Goal: Task Accomplishment & Management: Manage account settings

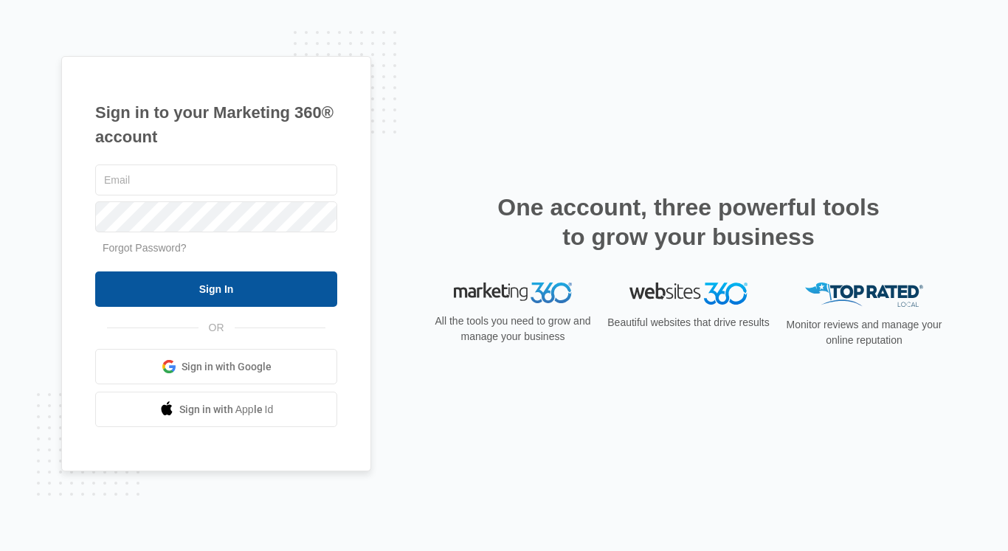
type input "christy.perez@madwire.com"
click at [215, 275] on input "Sign In" at bounding box center [216, 289] width 242 height 35
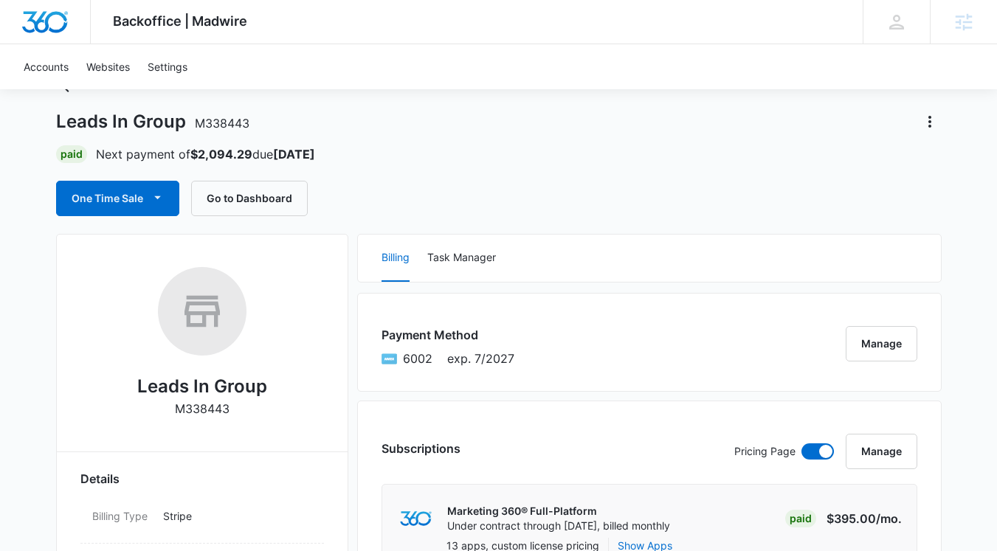
scroll to position [77, 0]
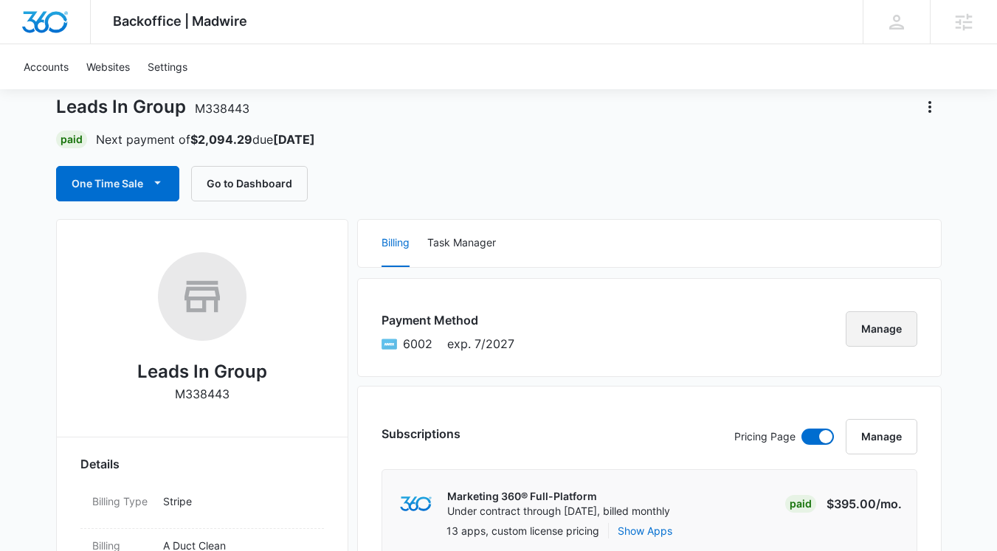
click at [887, 329] on button "Manage" at bounding box center [882, 328] width 72 height 35
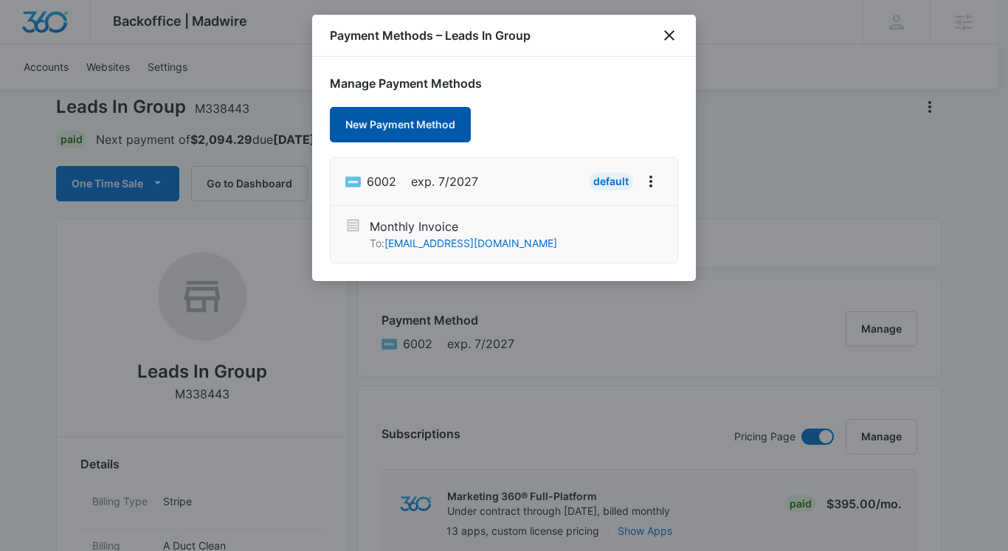
click at [398, 130] on button "New Payment Method" at bounding box center [400, 124] width 141 height 35
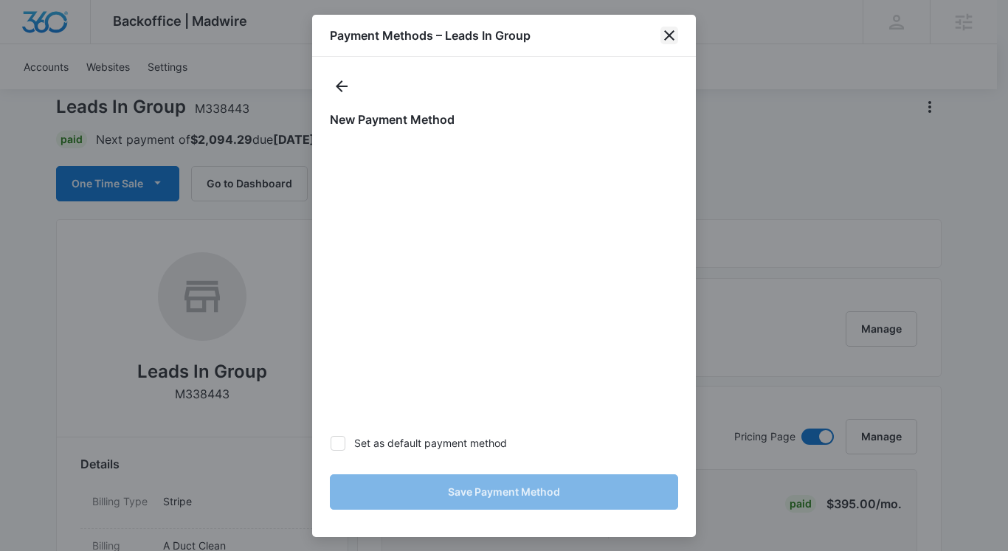
click at [666, 41] on icon "close" at bounding box center [669, 36] width 18 height 18
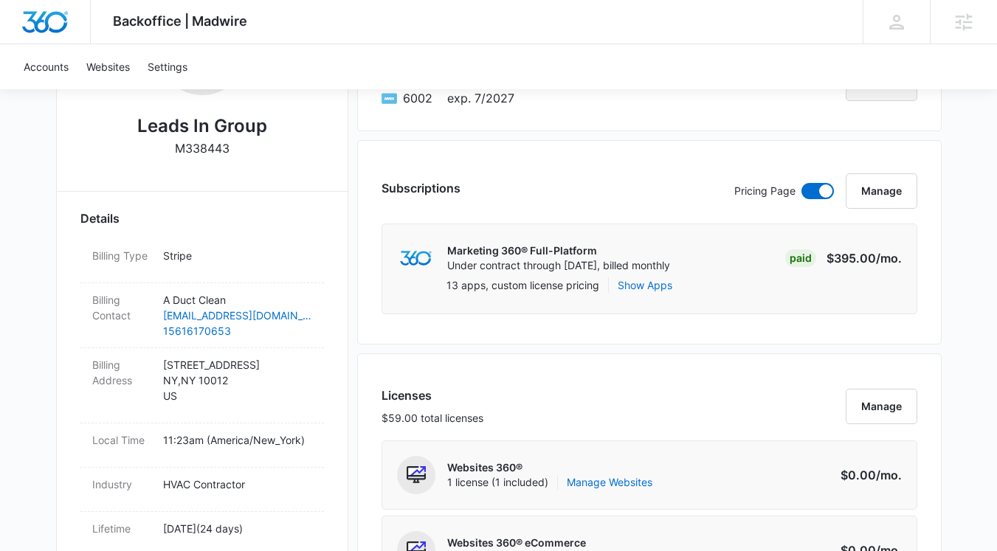
scroll to position [63, 0]
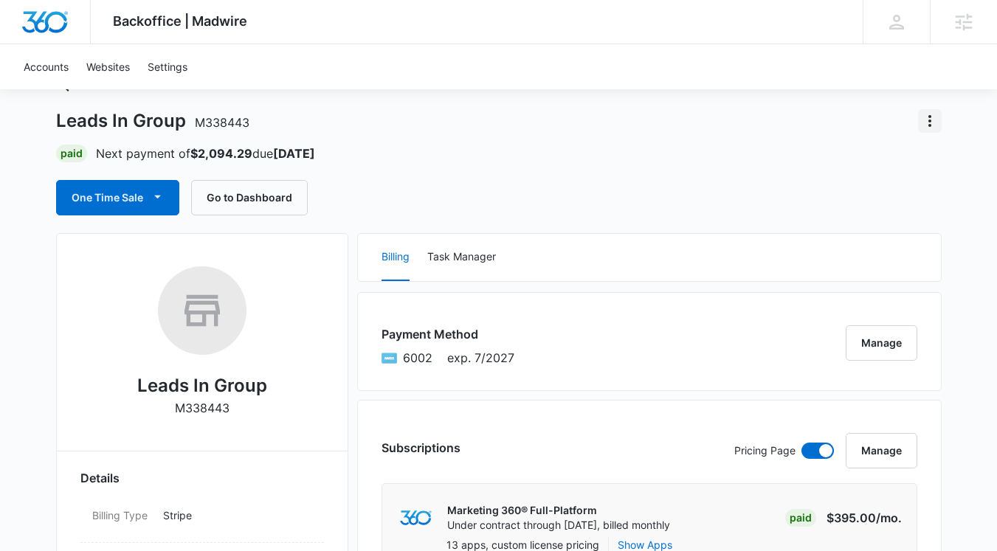
click at [931, 122] on icon "Actions" at bounding box center [930, 121] width 18 height 18
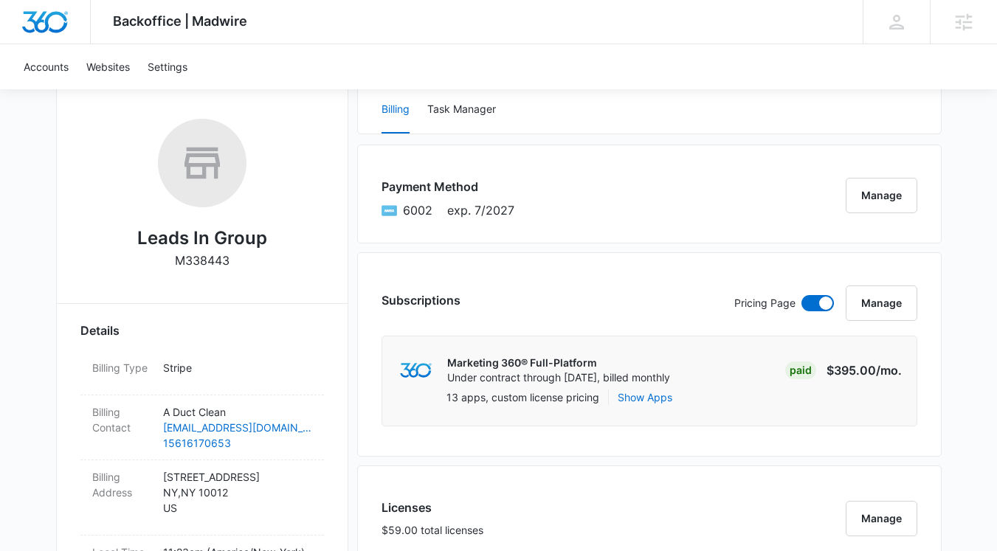
scroll to position [211, 0]
click at [472, 104] on button "Task Manager" at bounding box center [461, 109] width 69 height 47
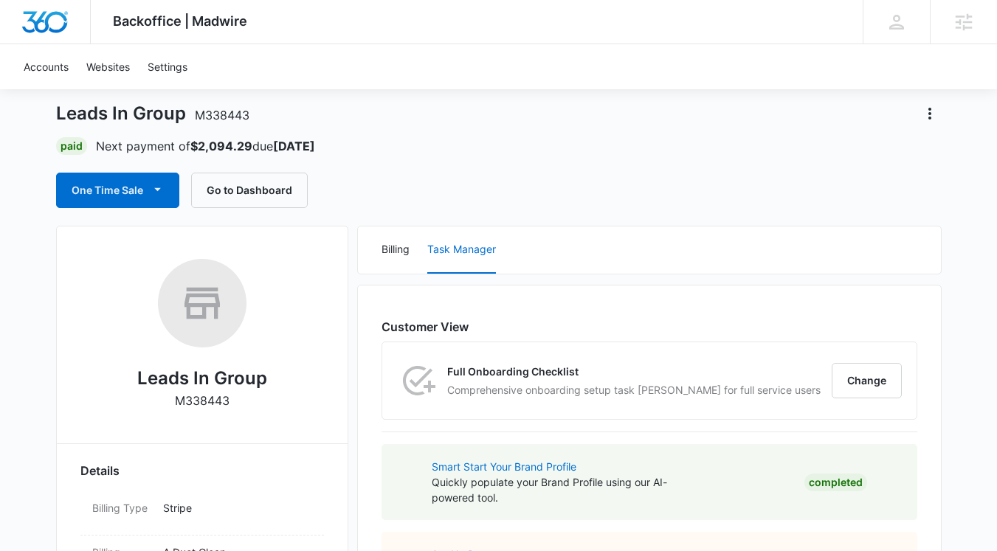
scroll to position [0, 0]
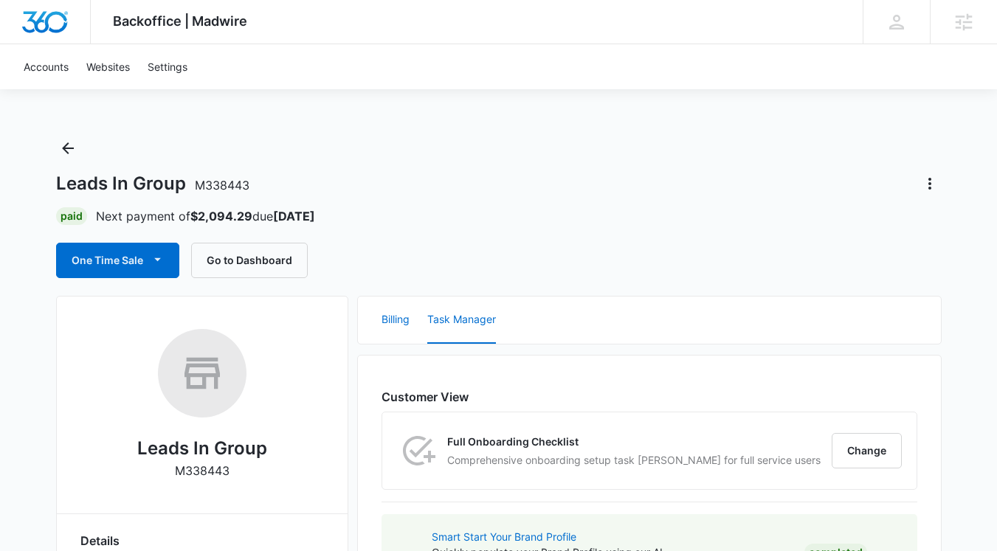
click at [395, 323] on button "Billing" at bounding box center [396, 320] width 28 height 47
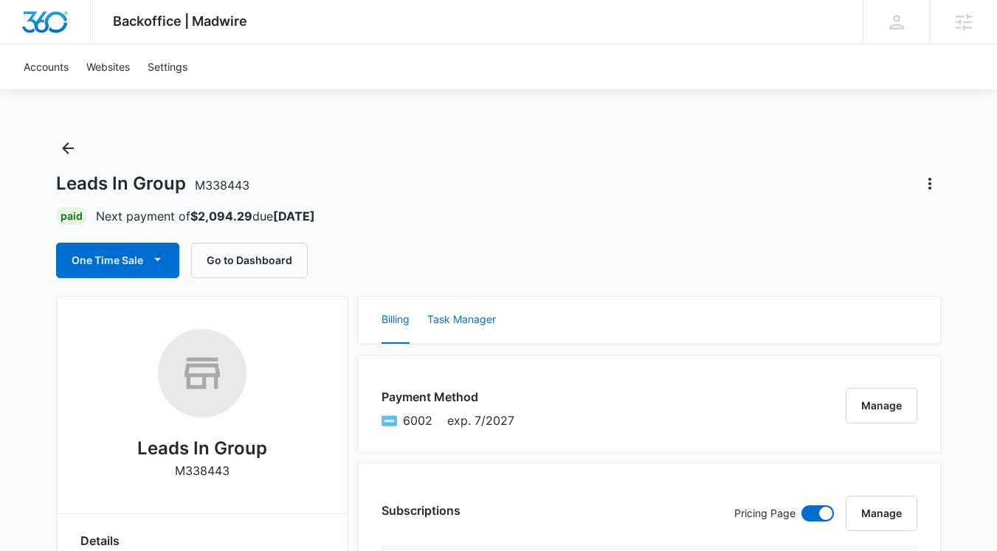
click at [472, 319] on button "Task Manager" at bounding box center [461, 320] width 69 height 47
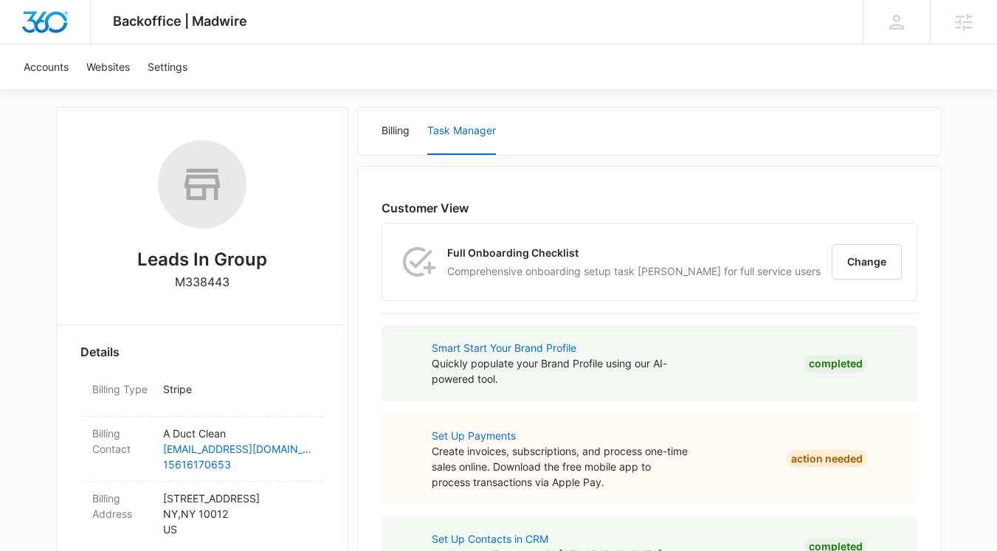
scroll to position [64, 0]
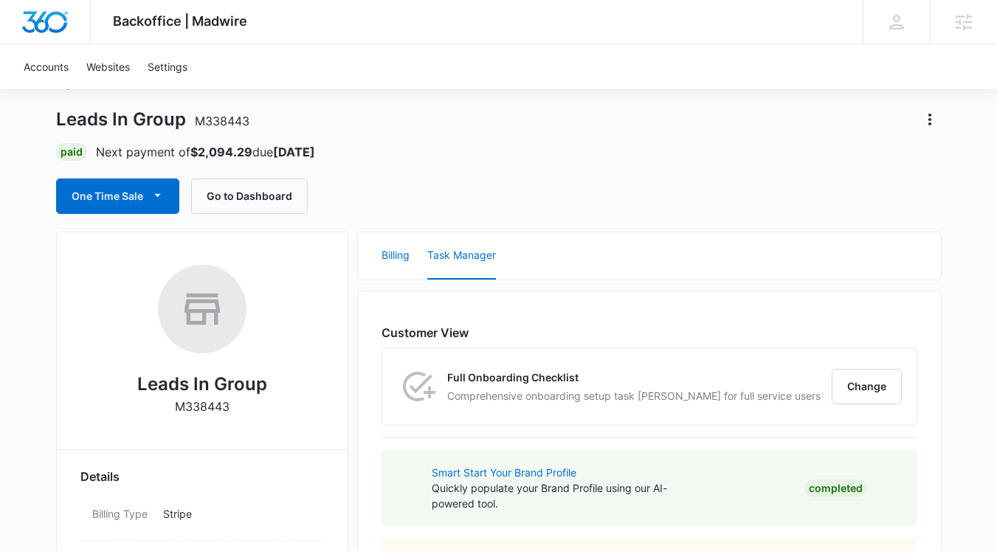
click at [403, 254] on button "Billing" at bounding box center [396, 255] width 28 height 47
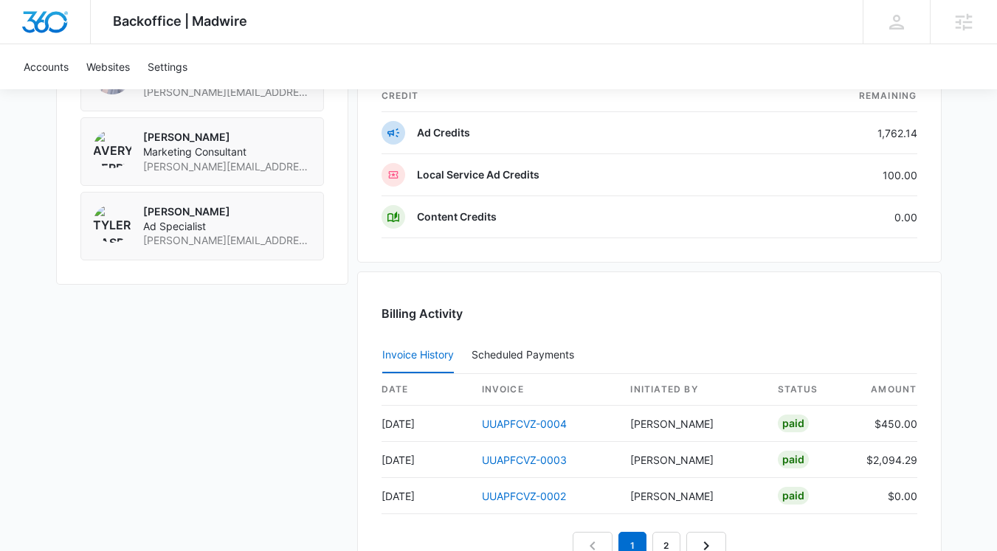
scroll to position [1439, 0]
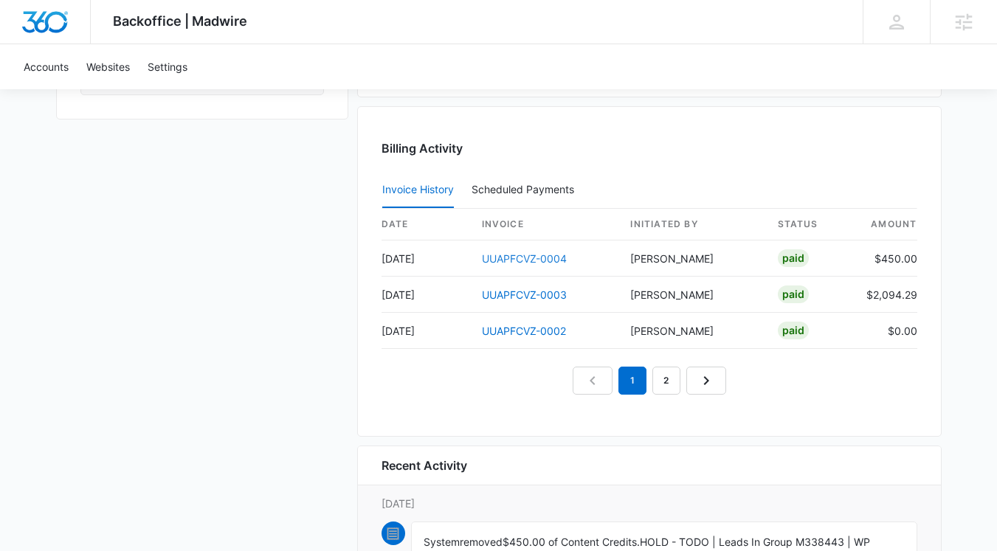
click at [495, 259] on link "UUAPFCVZ-0004" at bounding box center [524, 258] width 85 height 13
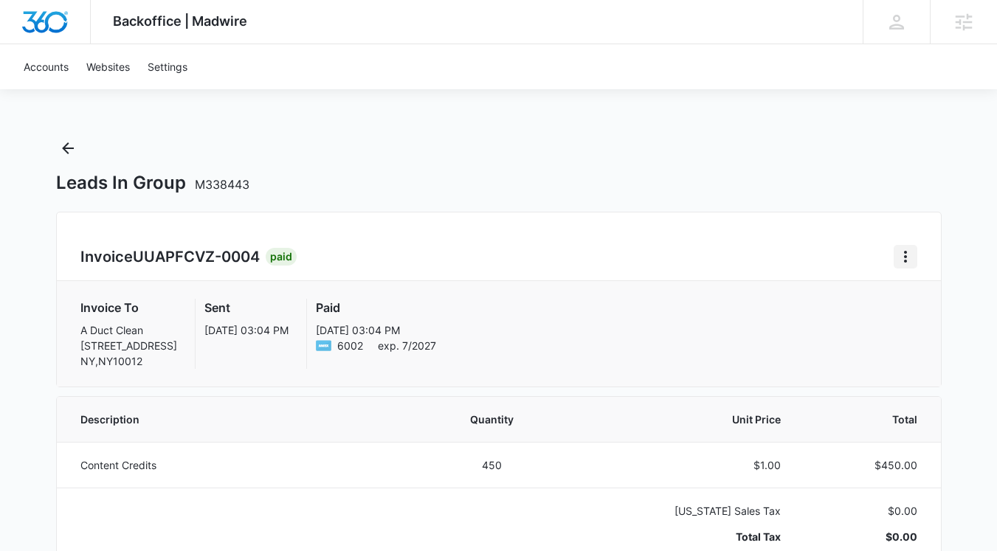
click at [911, 255] on icon "Home" at bounding box center [906, 257] width 18 height 18
click at [863, 296] on link "Download Invoice" at bounding box center [838, 297] width 86 height 13
click at [75, 151] on icon "Back" at bounding box center [68, 148] width 18 height 18
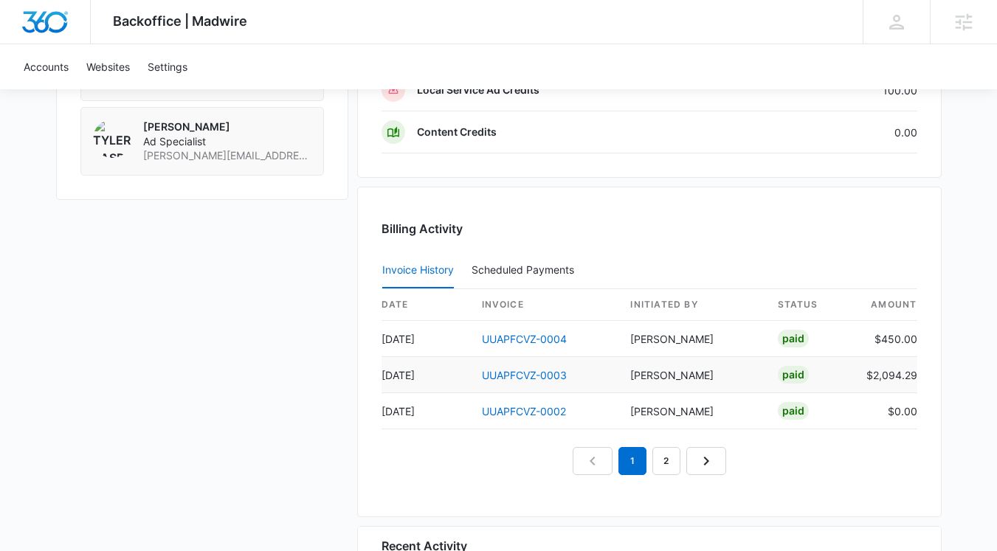
scroll to position [1377, 0]
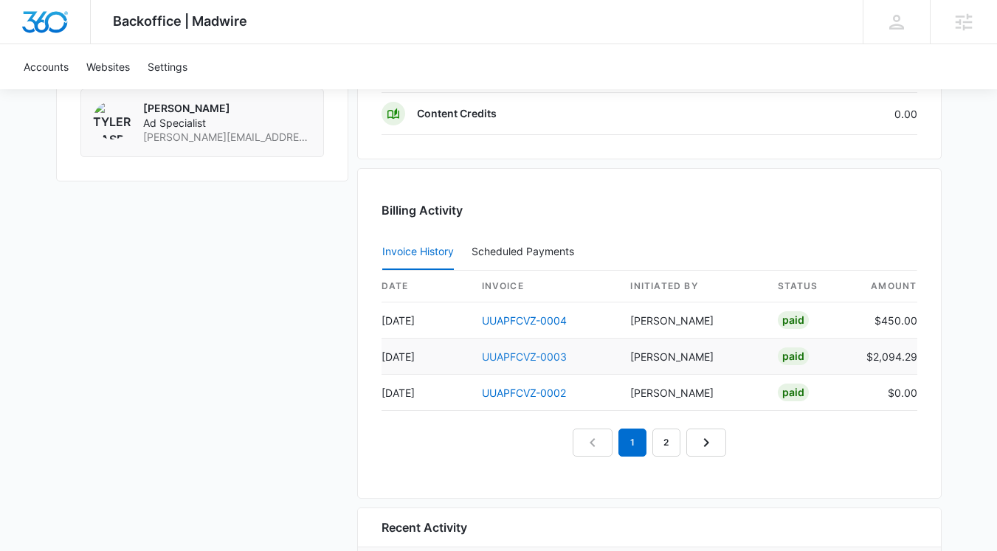
click at [545, 360] on link "UUAPFCVZ-0003" at bounding box center [524, 357] width 85 height 13
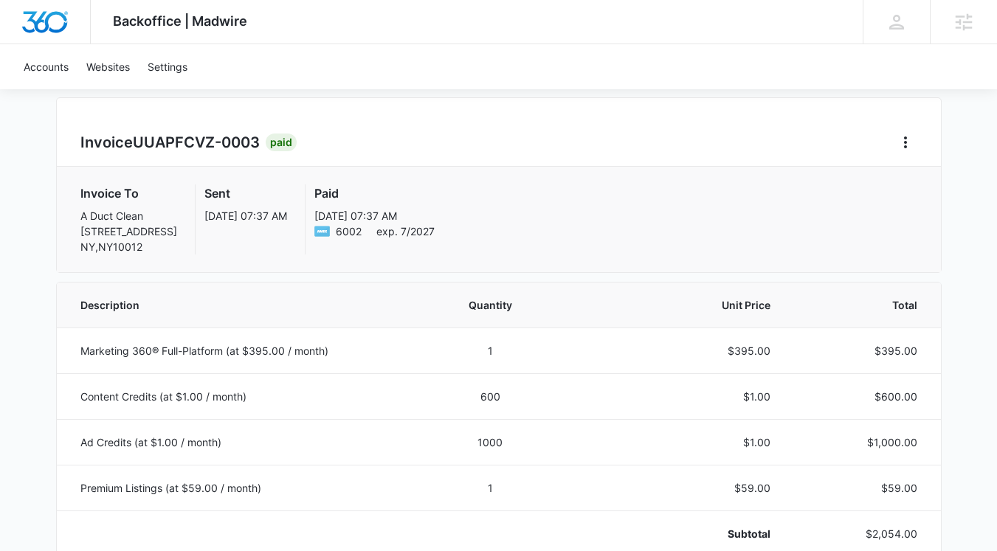
scroll to position [117, 0]
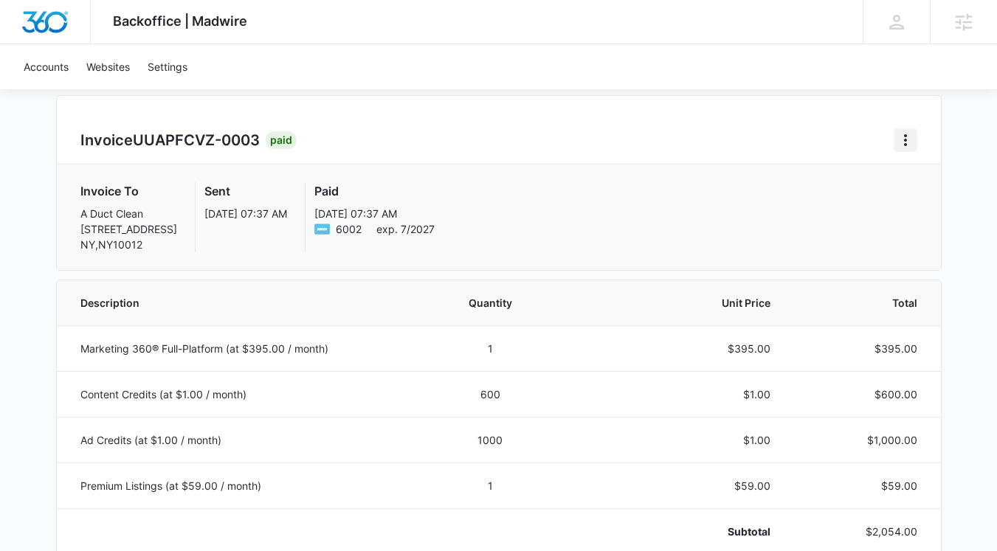
click at [910, 137] on icon "Home" at bounding box center [906, 140] width 18 height 18
click at [849, 177] on link "Download Invoice" at bounding box center [838, 181] width 86 height 13
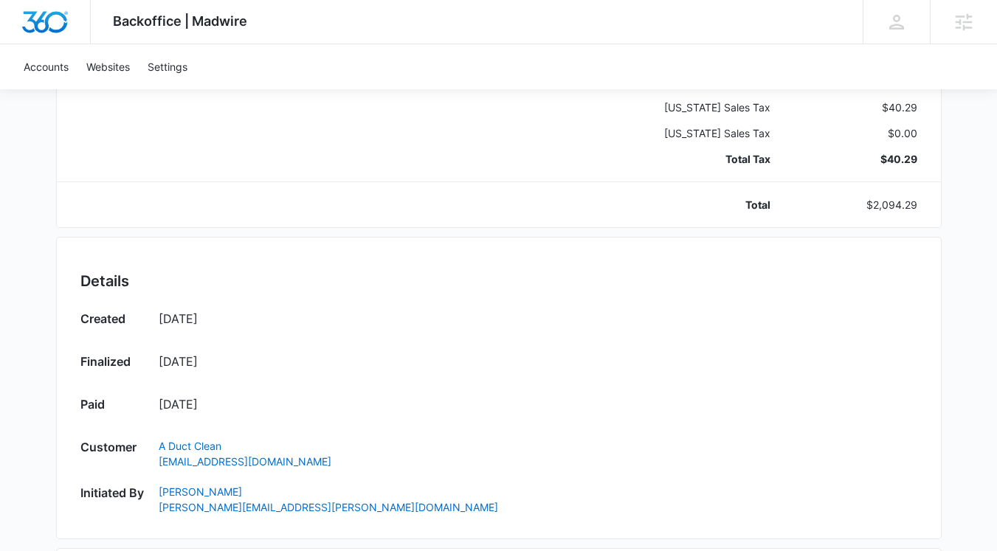
scroll to position [0, 0]
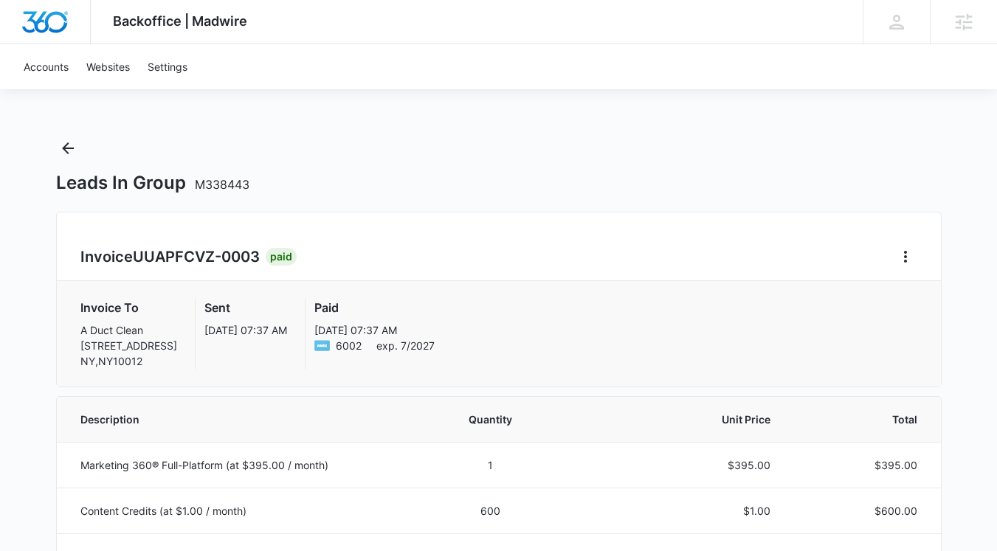
click at [63, 142] on icon "Back" at bounding box center [68, 148] width 18 height 18
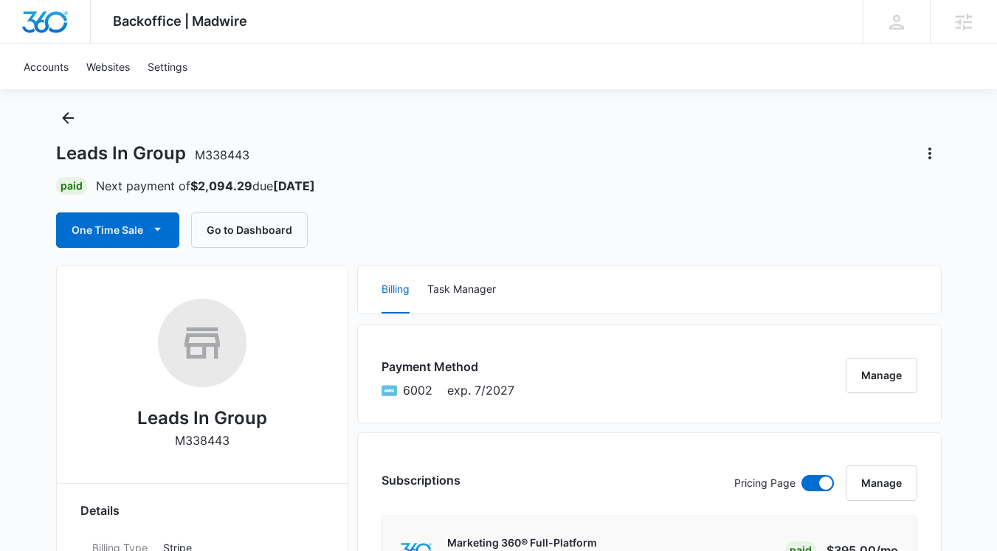
scroll to position [50, 0]
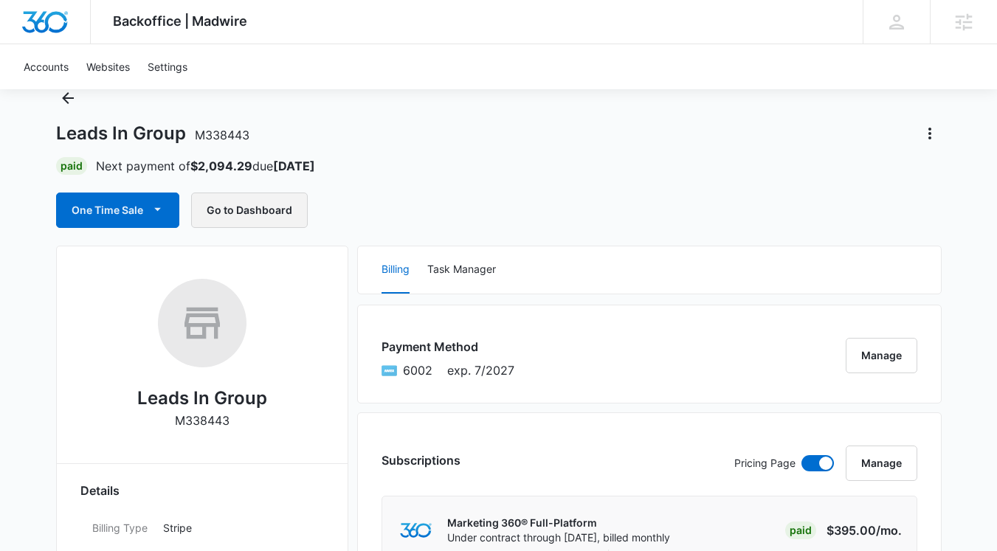
click at [244, 215] on button "Go to Dashboard" at bounding box center [249, 210] width 117 height 35
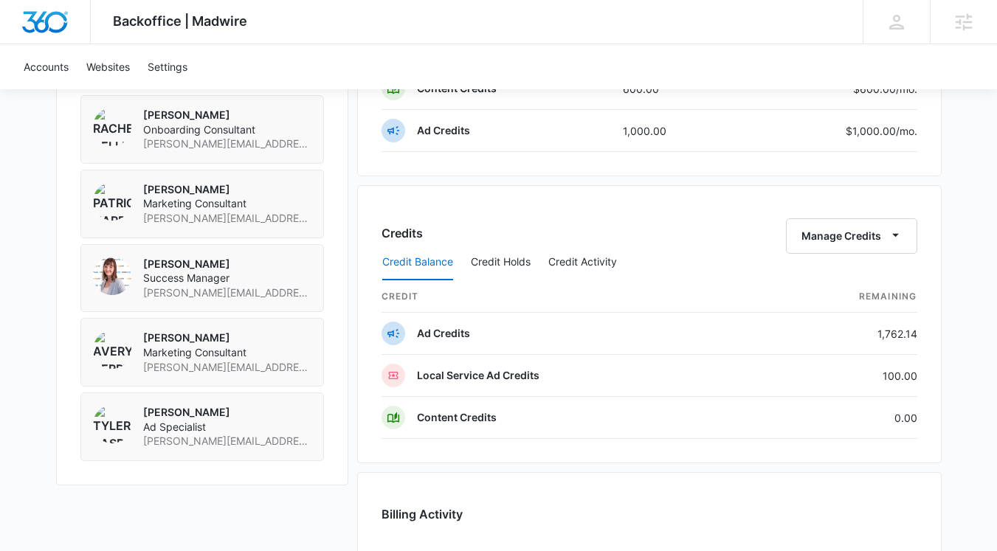
scroll to position [1387, 0]
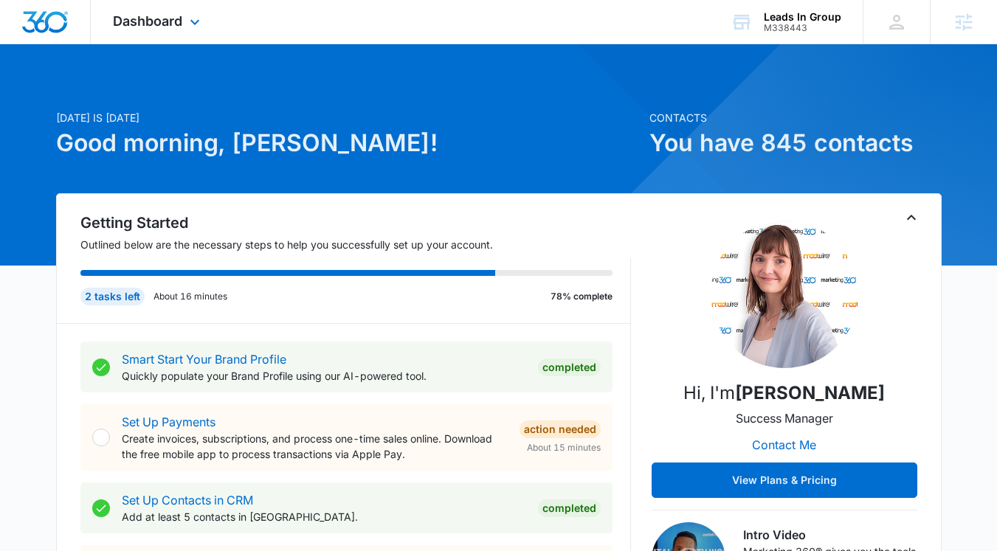
click at [173, 10] on div "Dashboard Apps Reputation Forms CRM Email Social Payments POS Content Ads Intel…" at bounding box center [158, 22] width 135 height 44
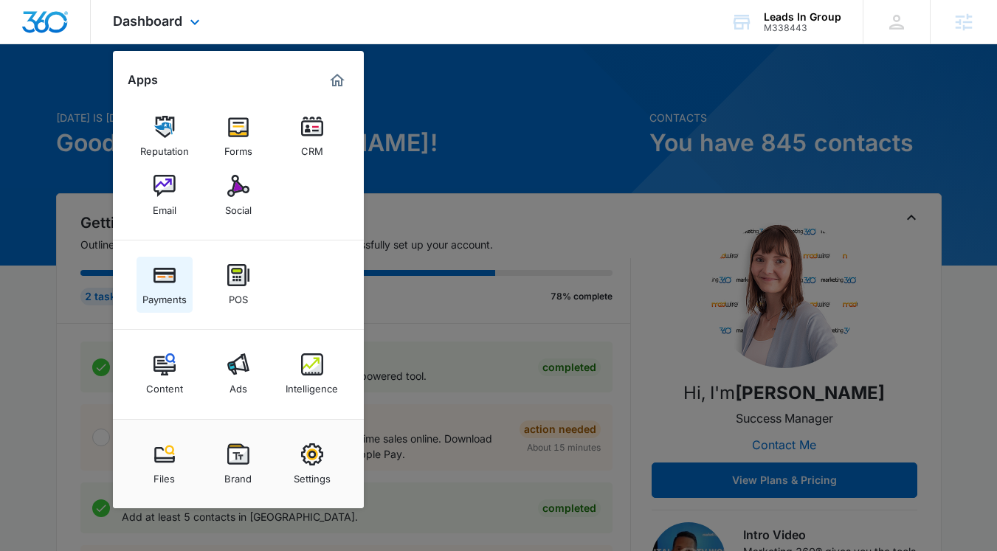
click at [162, 295] on div "Payments" at bounding box center [164, 295] width 44 height 19
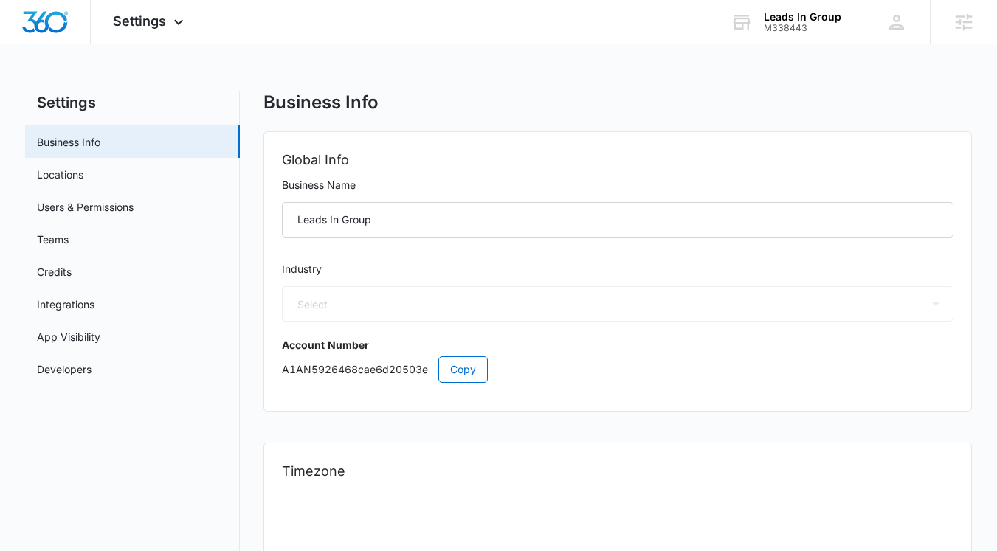
select select "3"
select select "US"
select select "America/New_York"
click at [888, 24] on icon at bounding box center [897, 22] width 22 height 22
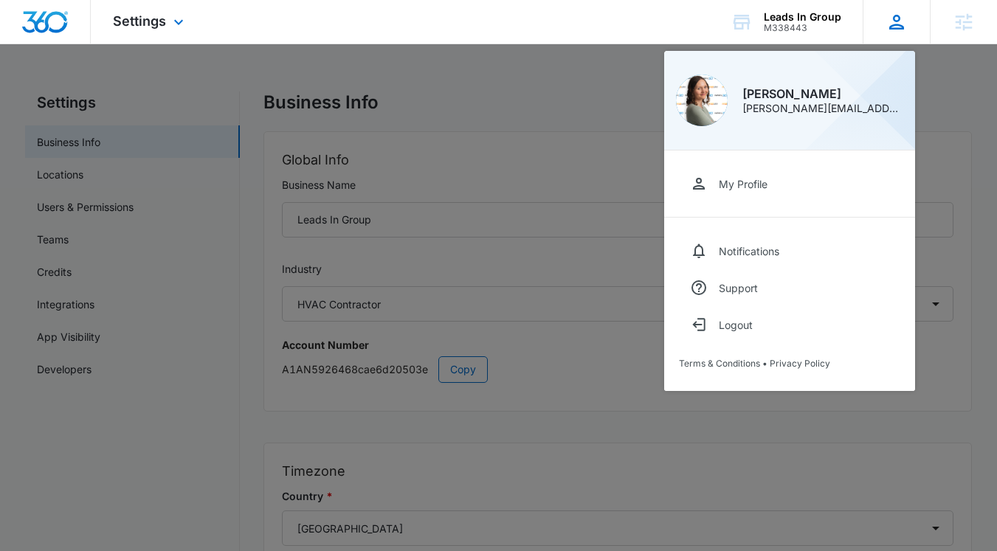
click at [888, 23] on icon at bounding box center [897, 22] width 22 height 22
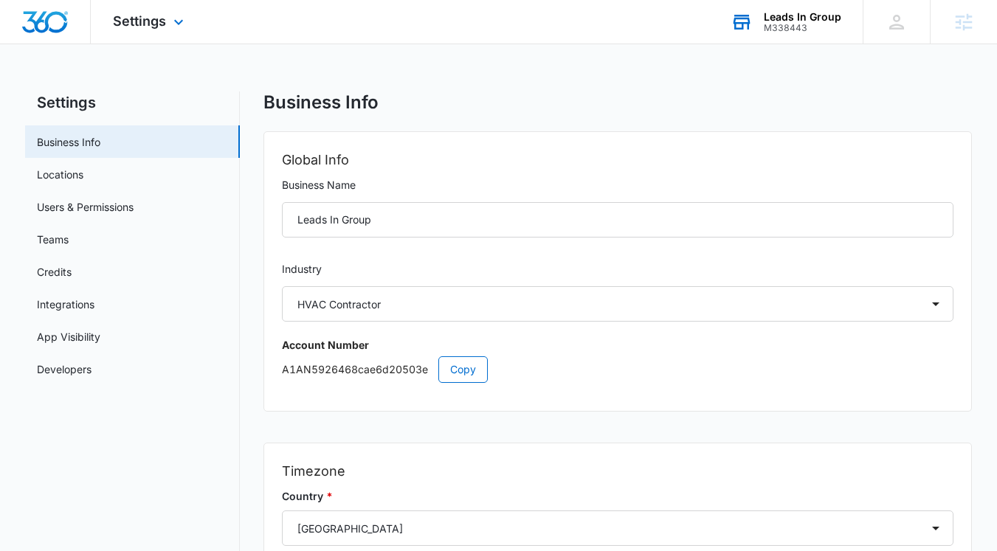
click at [781, 18] on div "Leads In Group" at bounding box center [802, 17] width 77 height 12
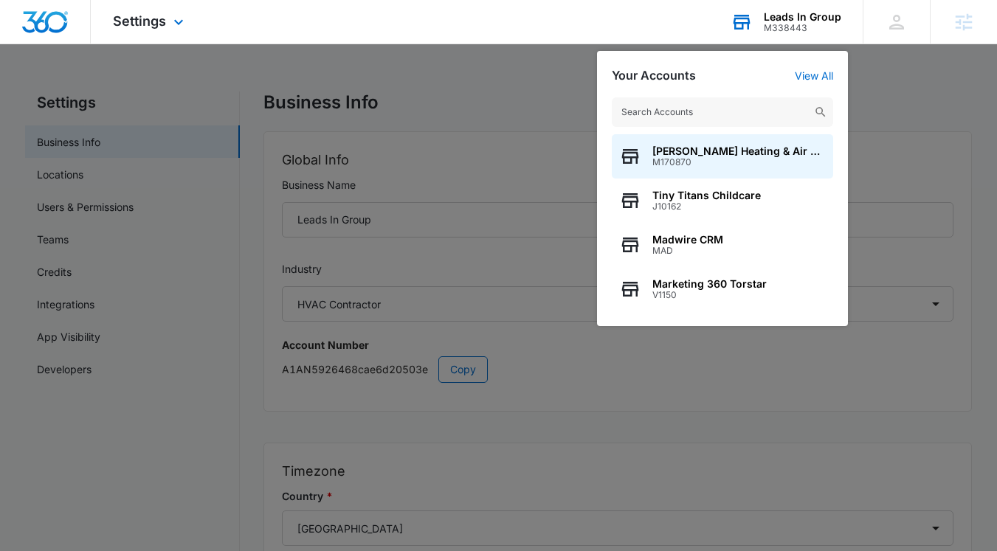
click at [781, 18] on div "Leads In Group" at bounding box center [802, 17] width 77 height 12
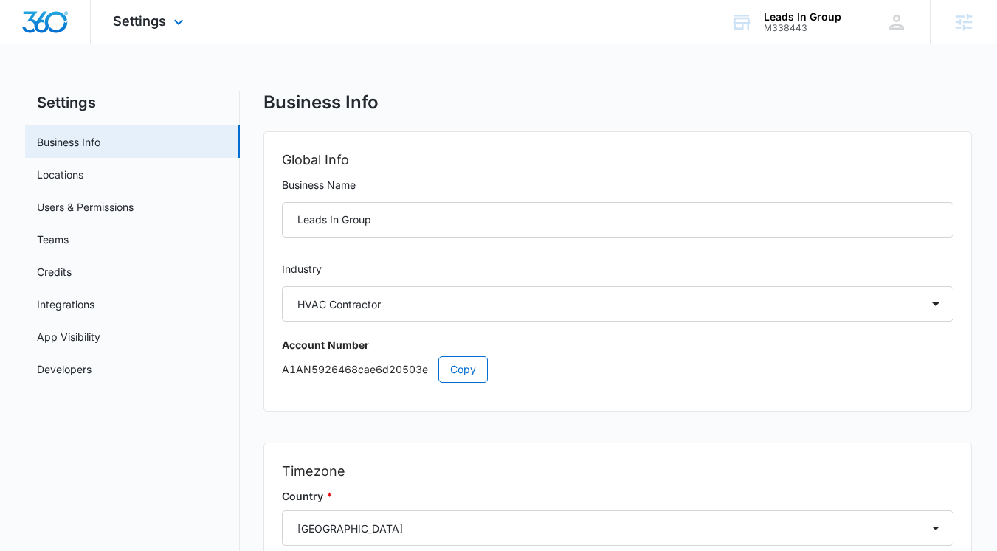
click at [140, 32] on div "Settings Apps Reputation Forms CRM Email Social Payments POS Content Ads Intell…" at bounding box center [150, 22] width 119 height 44
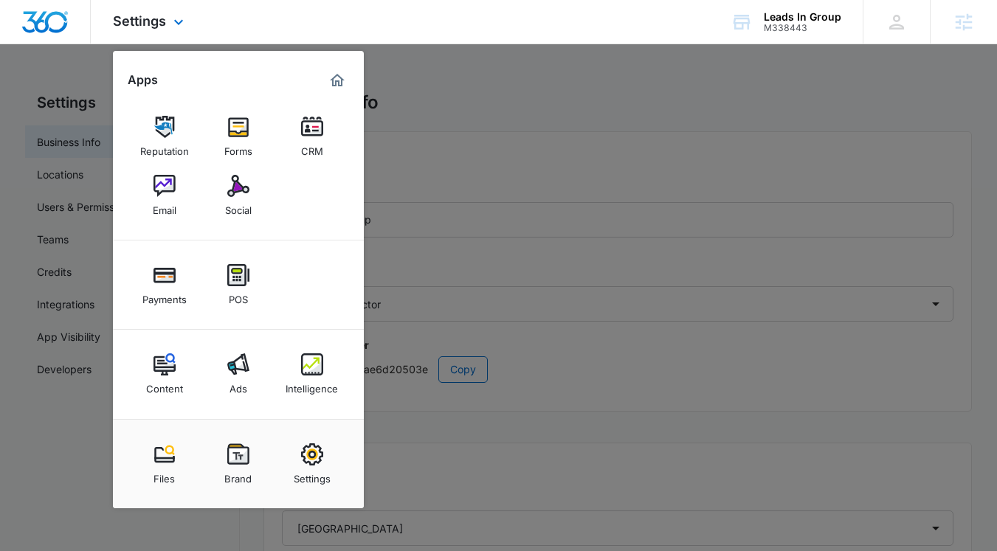
click at [142, 32] on div "Settings Apps Reputation Forms CRM Email Social Payments POS Content Ads Intell…" at bounding box center [150, 22] width 119 height 44
